Goal: Information Seeking & Learning: Check status

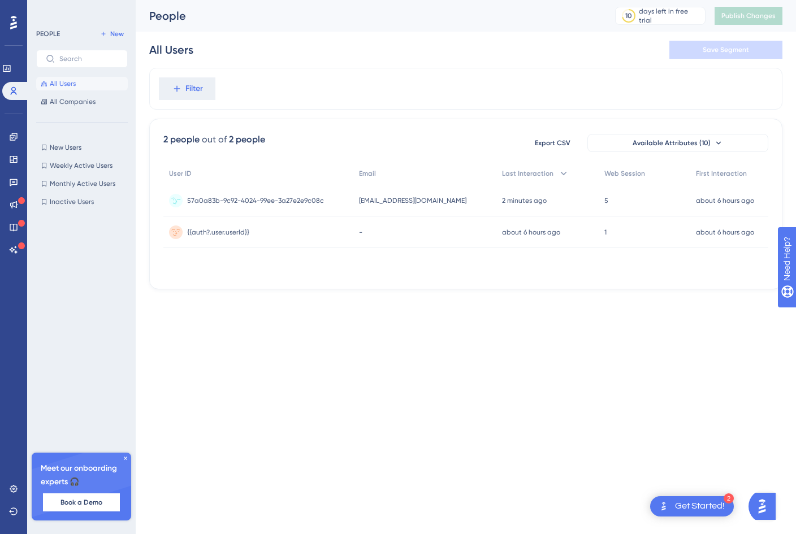
click at [292, 204] on span "57a0a83b-9c92-4024-99ee-3a27e2e9c08c" at bounding box center [255, 200] width 137 height 9
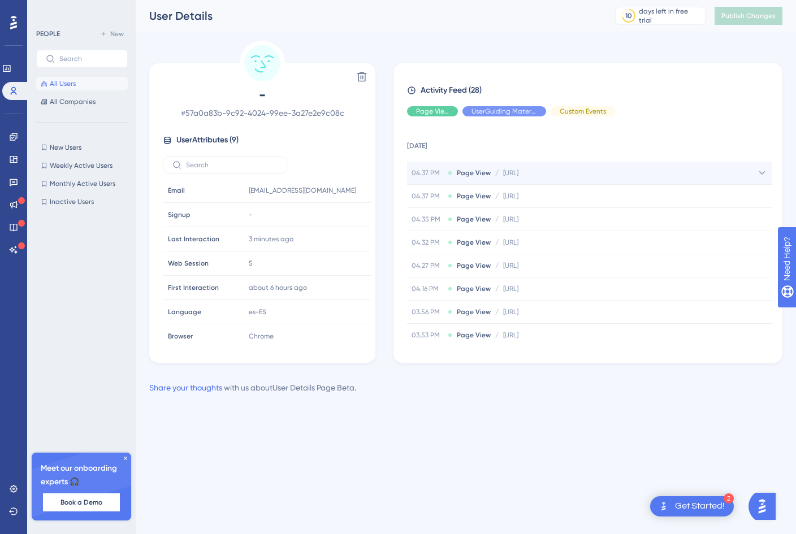
click at [443, 172] on div "04.37 PM Page View / http://localhost:5173/onboarding http://localhost:5173/onb…" at bounding box center [465, 172] width 107 height 9
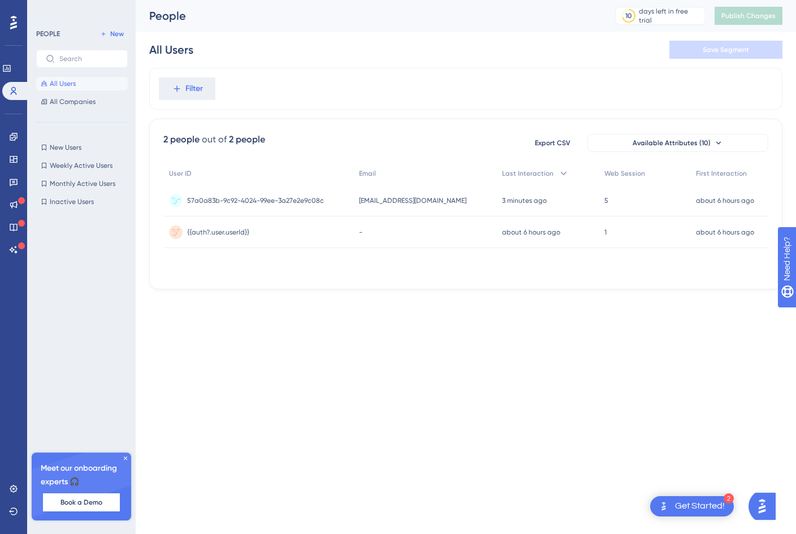
click at [426, 193] on div "jjordan@zivianhealth.com jjordan@zivianhealth.com" at bounding box center [424, 201] width 142 height 32
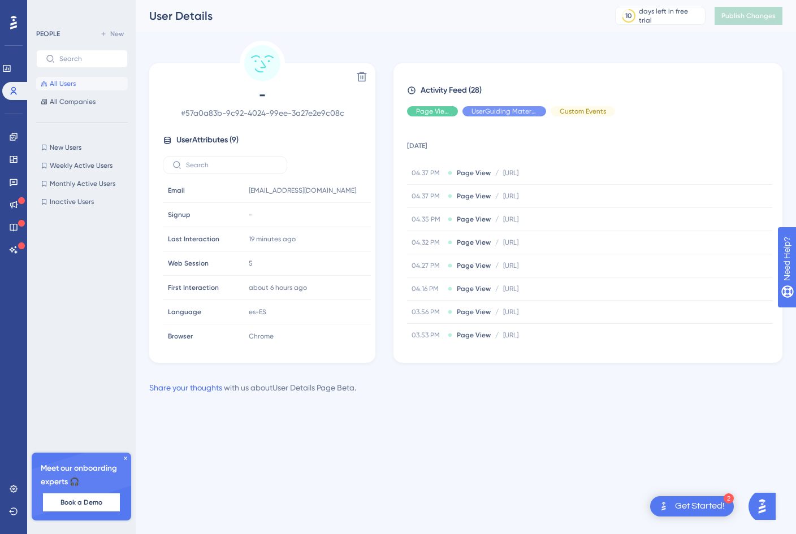
click at [57, 88] on button "All Users" at bounding box center [82, 84] width 92 height 14
